Goal: Information Seeking & Learning: Learn about a topic

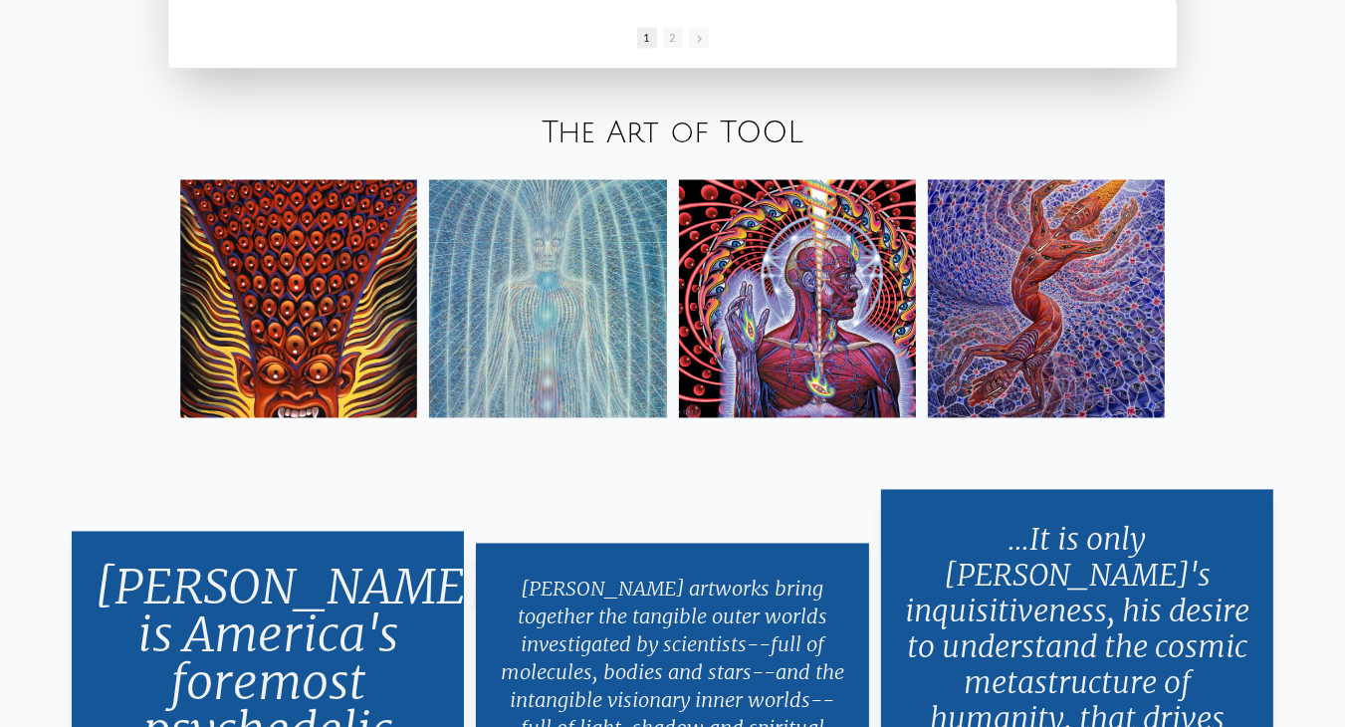
scroll to position [3354, 0]
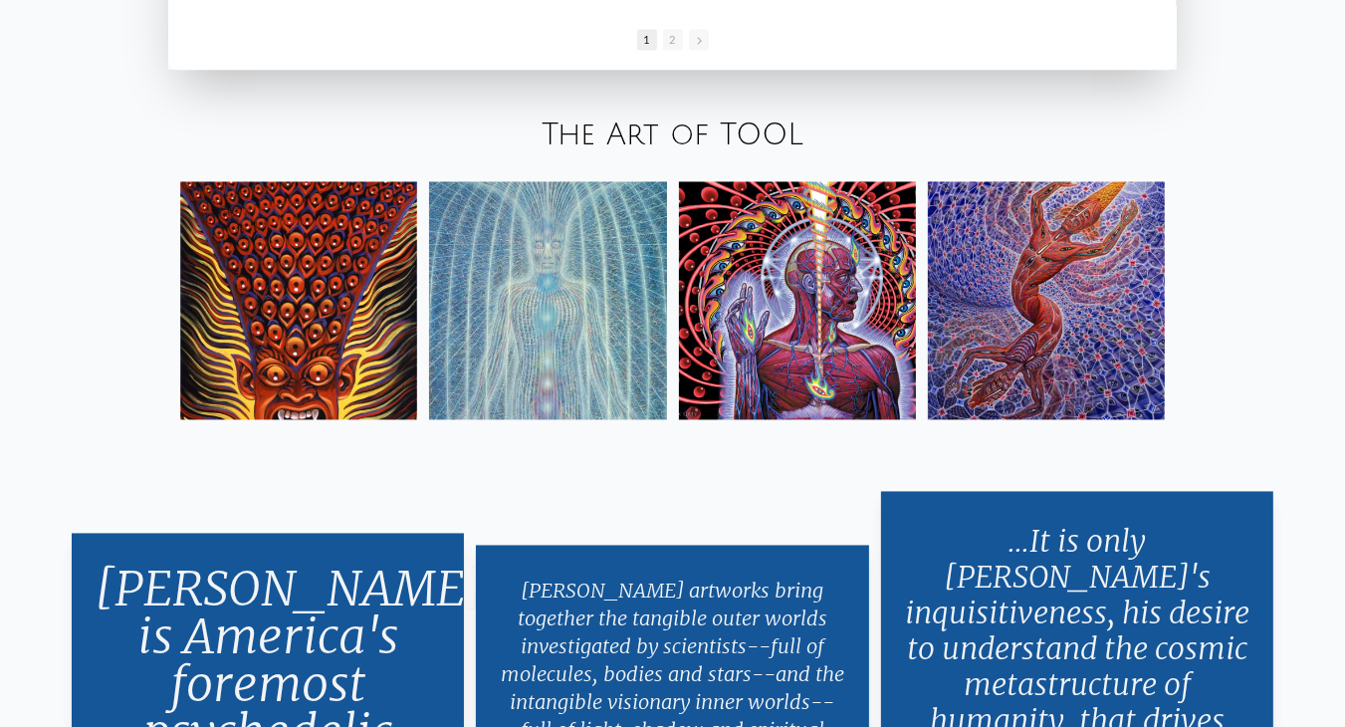
click at [831, 329] on img at bounding box center [797, 300] width 237 height 237
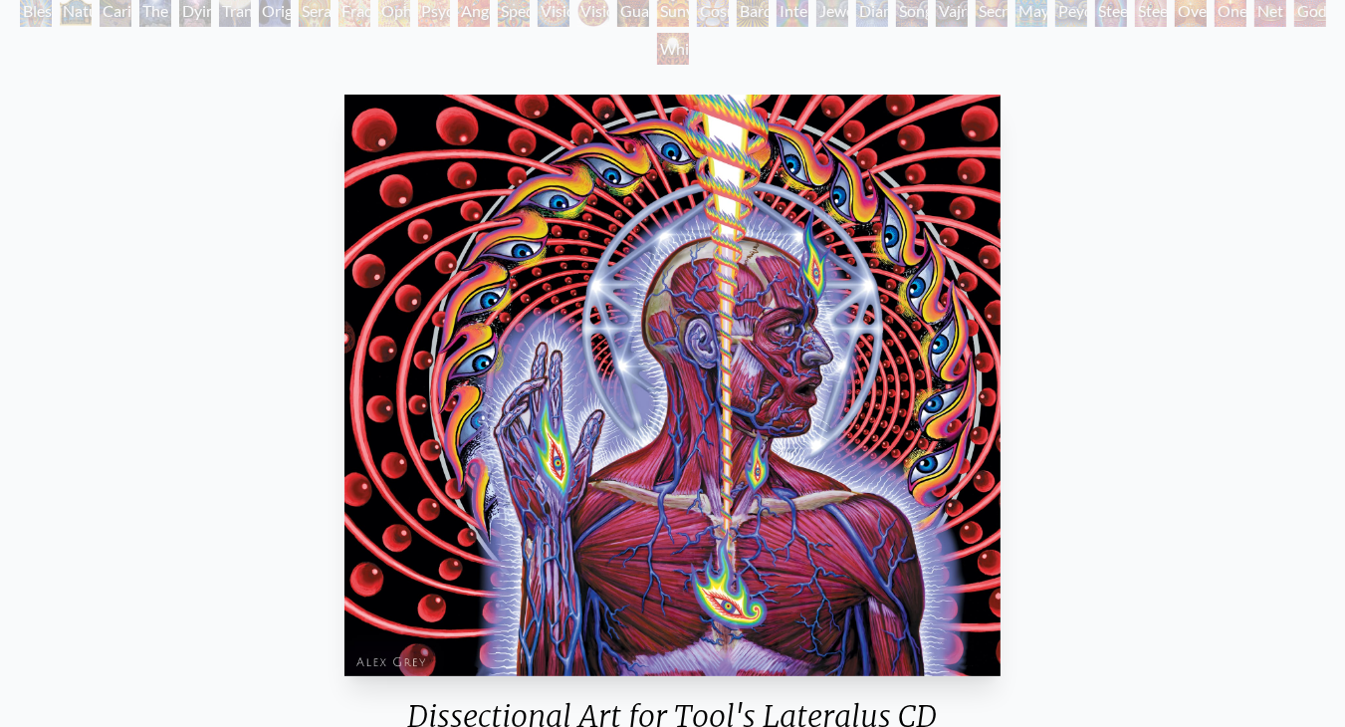
scroll to position [245, 0]
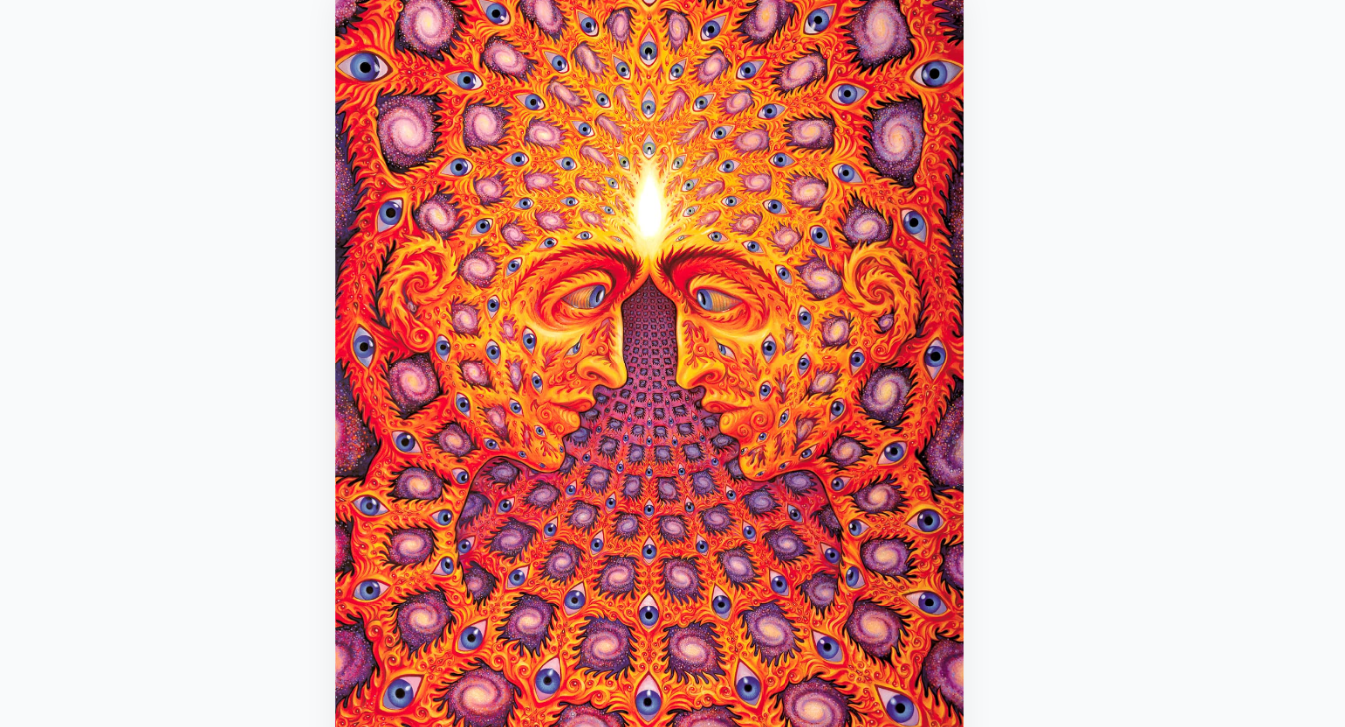
scroll to position [245, 0]
